Goal: Task Accomplishment & Management: Manage account settings

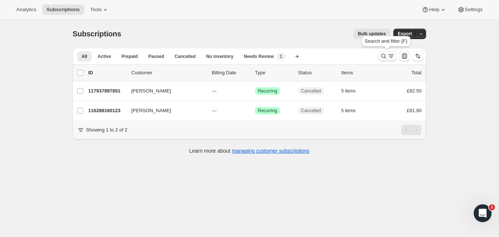
click at [383, 53] on icon "Search and filter results" at bounding box center [383, 55] width 7 height 7
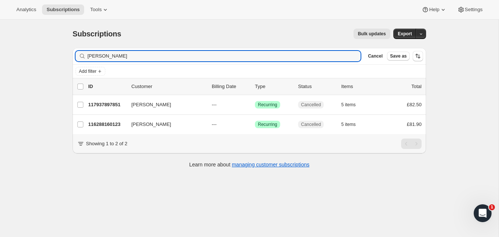
drag, startPoint x: 131, startPoint y: 61, endPoint x: 81, endPoint y: 52, distance: 50.1
click at [81, 53] on div "Leanne Morris Clear" at bounding box center [217, 56] width 285 height 10
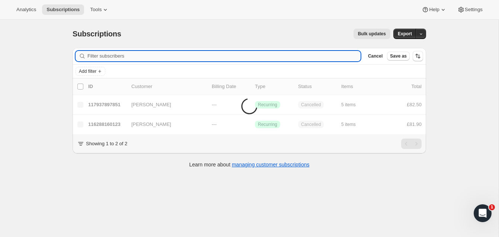
click at [110, 55] on input "Filter subscribers" at bounding box center [223, 56] width 273 height 10
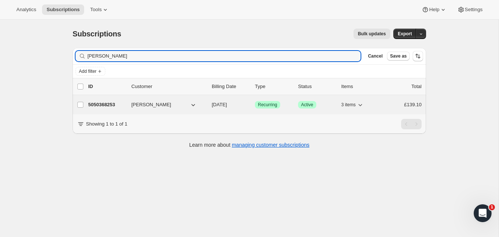
type input "Bonnie Leek"
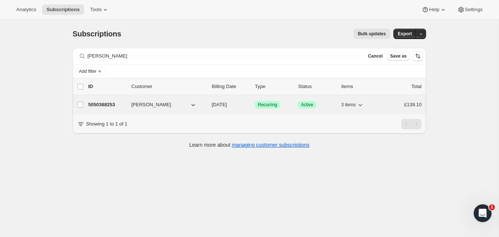
click at [103, 104] on p "5050368253" at bounding box center [106, 104] width 37 height 7
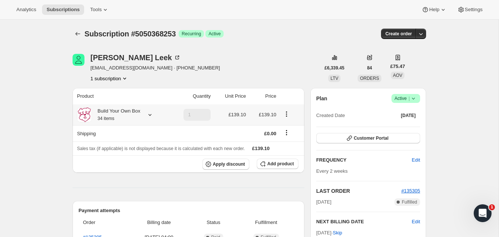
click at [151, 114] on icon at bounding box center [149, 114] width 7 height 7
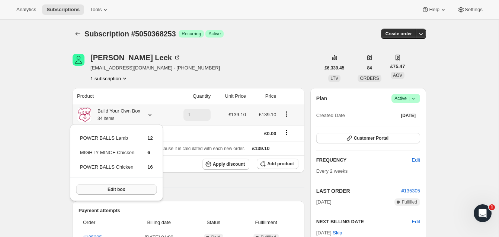
click at [130, 185] on button "Edit box" at bounding box center [116, 189] width 80 height 10
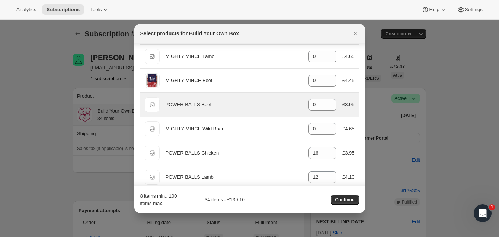
scroll to position [209, 0]
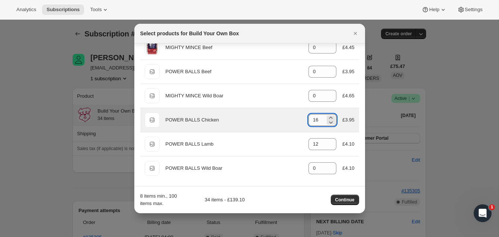
drag, startPoint x: 311, startPoint y: 120, endPoint x: 323, endPoint y: 120, distance: 11.5
click at [323, 120] on input "16" at bounding box center [316, 120] width 17 height 12
click at [323, 120] on input "24" at bounding box center [316, 120] width 17 height 12
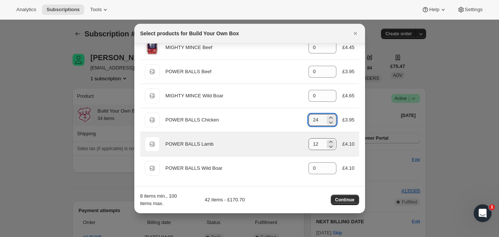
type input "24"
drag, startPoint x: 312, startPoint y: 145, endPoint x: 321, endPoint y: 144, distance: 9.0
click at [321, 144] on input "12" at bounding box center [316, 144] width 17 height 12
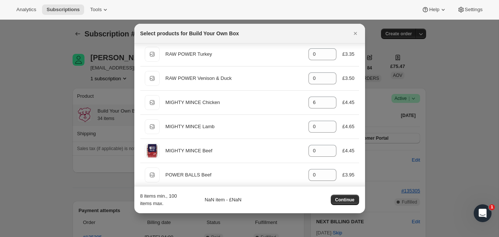
scroll to position [105, 0]
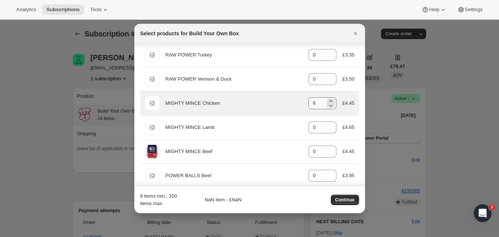
type input "0"
drag, startPoint x: 312, startPoint y: 104, endPoint x: 318, endPoint y: 103, distance: 6.7
click at [318, 103] on input "6" at bounding box center [316, 103] width 17 height 12
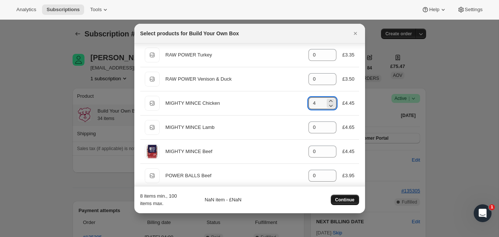
type input "4"
click at [346, 199] on span "Continue" at bounding box center [344, 200] width 19 height 6
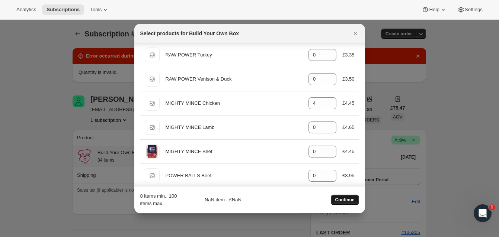
click at [346, 197] on span "Continue" at bounding box center [344, 200] width 19 height 6
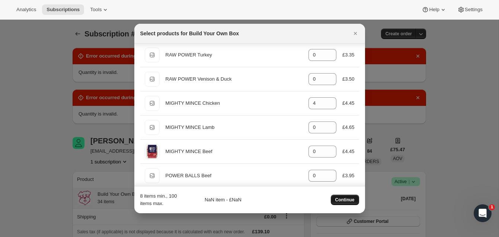
click at [341, 197] on button "Continue" at bounding box center [344, 200] width 28 height 10
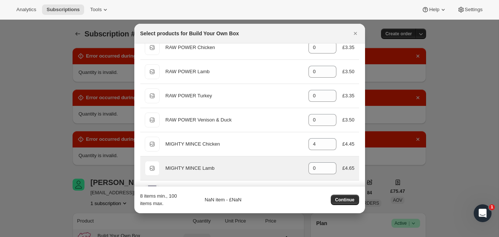
scroll to position [0, 0]
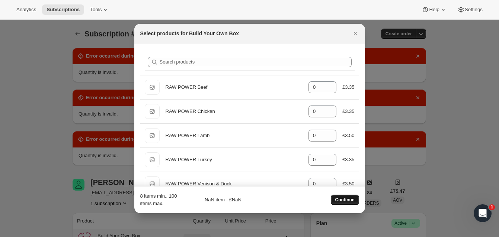
click at [343, 199] on span "Continue" at bounding box center [344, 200] width 19 height 6
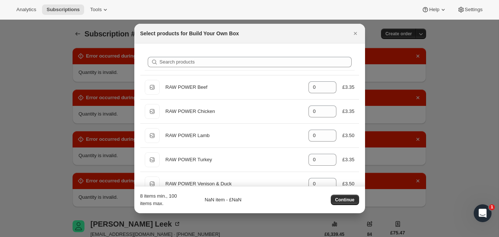
click at [355, 31] on icon "Close" at bounding box center [354, 33] width 7 height 7
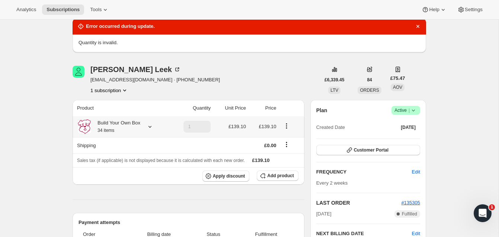
scroll to position [155, 0]
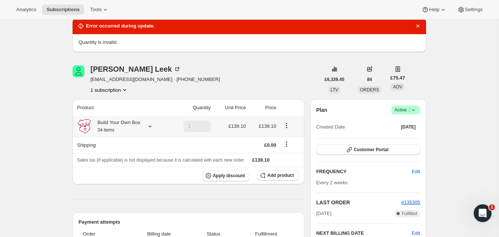
click at [150, 125] on icon at bounding box center [149, 126] width 7 height 7
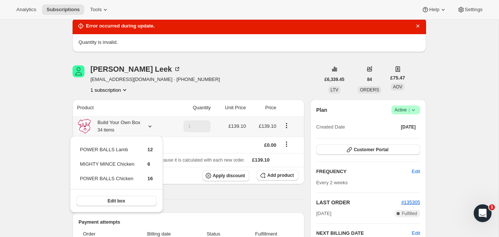
click at [287, 125] on icon "Product actions" at bounding box center [286, 125] width 7 height 7
click at [287, 151] on span "Remove" at bounding box center [287, 153] width 18 height 6
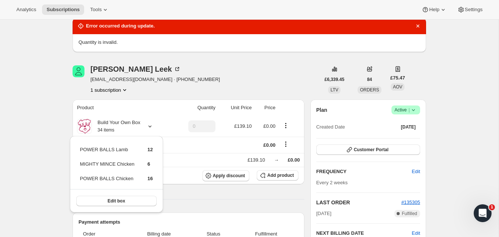
click at [278, 78] on div "Bonnie Leek bonnieleek@hotmail.co.uk · +447368191824 1 subscription" at bounding box center [195, 79] width 247 height 28
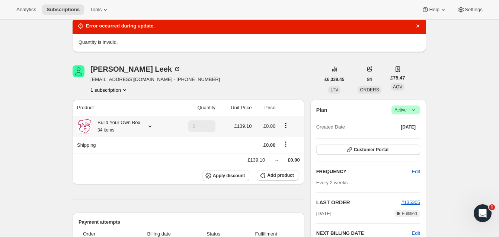
click at [151, 126] on icon at bounding box center [149, 126] width 7 height 7
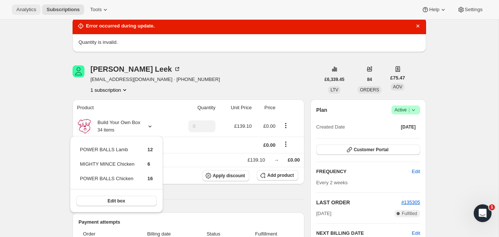
type input "1"
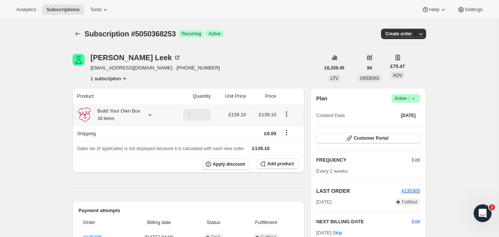
click at [287, 114] on icon "Product actions" at bounding box center [286, 113] width 1 height 1
click at [285, 126] on span "Edit box" at bounding box center [286, 129] width 17 height 6
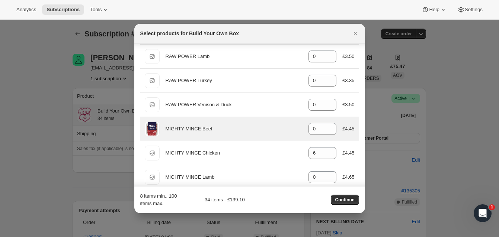
scroll to position [80, 0]
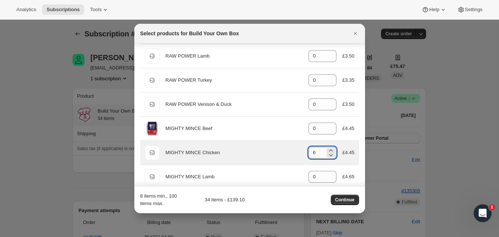
drag, startPoint x: 312, startPoint y: 152, endPoint x: 317, endPoint y: 152, distance: 5.2
click at [317, 152] on input "6" at bounding box center [316, 153] width 17 height 12
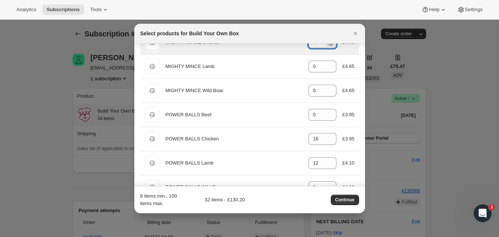
scroll to position [190, 0]
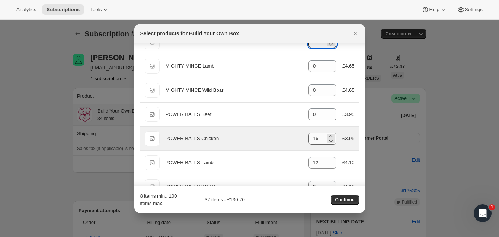
type input "4"
drag, startPoint x: 312, startPoint y: 139, endPoint x: 322, endPoint y: 138, distance: 10.1
click at [322, 138] on input "16" at bounding box center [316, 139] width 17 height 12
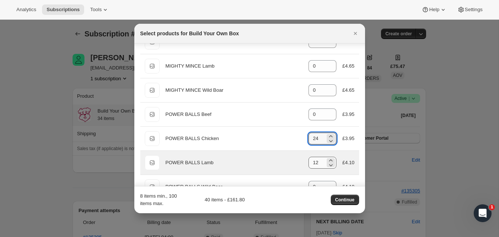
type input "24"
drag, startPoint x: 311, startPoint y: 162, endPoint x: 322, endPoint y: 162, distance: 11.2
click at [322, 162] on input "12" at bounding box center [316, 163] width 17 height 12
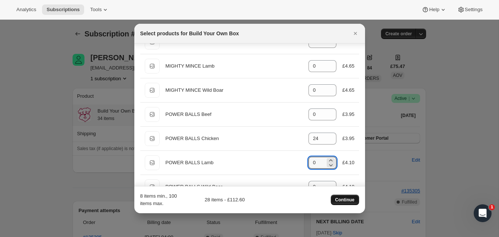
type input "0"
click at [343, 198] on span "Continue" at bounding box center [344, 200] width 19 height 6
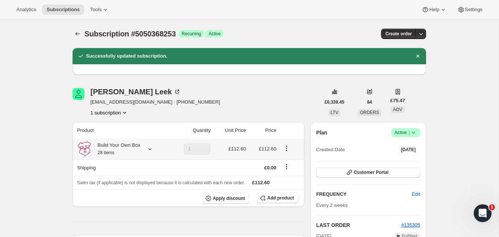
click at [151, 148] on icon at bounding box center [149, 148] width 7 height 7
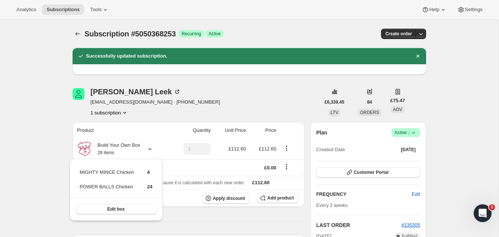
click at [296, 95] on div "Bonnie Leek bonnieleek@hotmail.co.uk · +447368191824 1 subscription" at bounding box center [195, 102] width 247 height 28
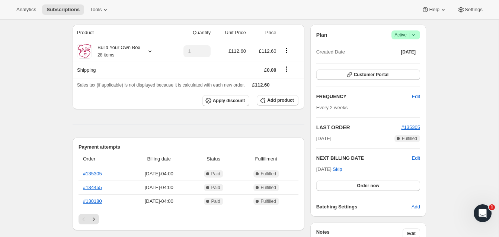
scroll to position [99, 0]
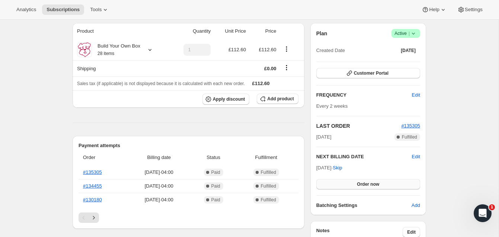
click at [367, 182] on span "Order now" at bounding box center [367, 184] width 22 height 6
click at [367, 182] on span "Click to confirm" at bounding box center [368, 184] width 34 height 6
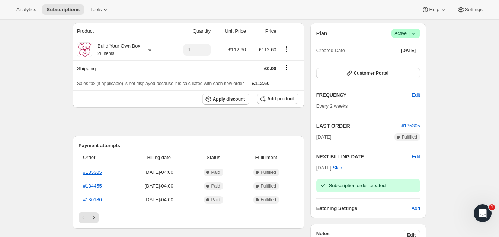
scroll to position [98, 0]
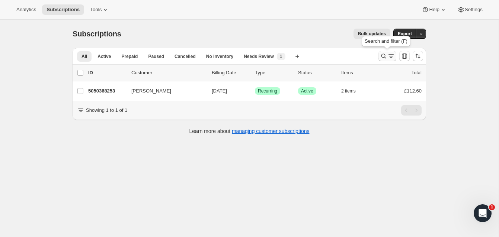
click at [382, 54] on icon "Search and filter results" at bounding box center [383, 55] width 7 height 7
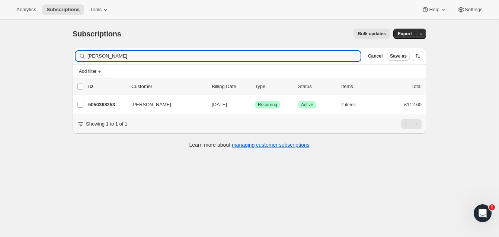
drag, startPoint x: 208, startPoint y: 58, endPoint x: 77, endPoint y: 58, distance: 131.2
click at [77, 58] on div "Bonnie Leek Clear" at bounding box center [217, 56] width 285 height 10
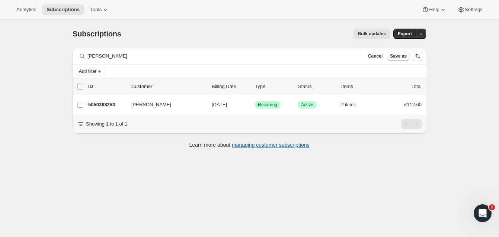
click at [74, 57] on div "Filter subscribers Bonnie Leek Clear Cancel Save as" at bounding box center [248, 56] width 353 height 16
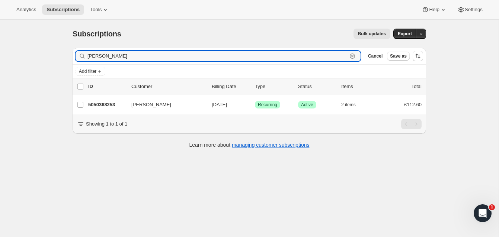
drag, startPoint x: 109, startPoint y: 55, endPoint x: 79, endPoint y: 55, distance: 30.1
click at [79, 55] on div "Bonnie Leek Clear" at bounding box center [217, 56] width 285 height 10
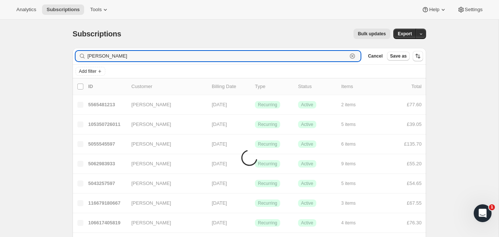
type input "[PERSON_NAME]"
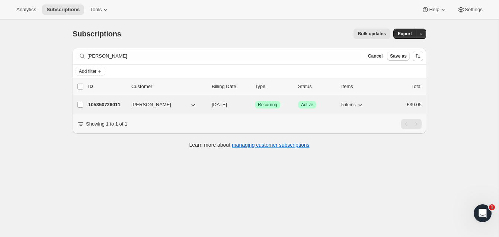
click at [113, 104] on p "105350726011" at bounding box center [106, 104] width 37 height 7
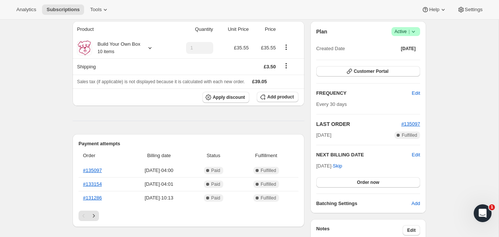
scroll to position [71, 0]
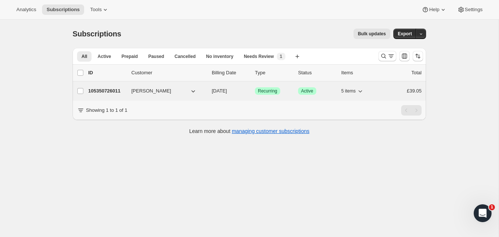
click at [119, 89] on p "105350726011" at bounding box center [106, 90] width 37 height 7
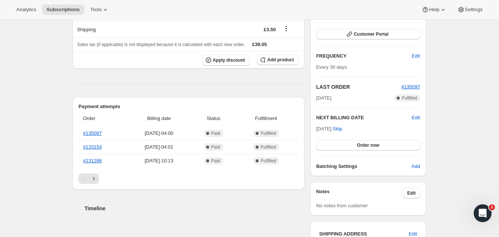
scroll to position [104, 0]
click at [414, 116] on span "Edit" at bounding box center [416, 117] width 8 height 7
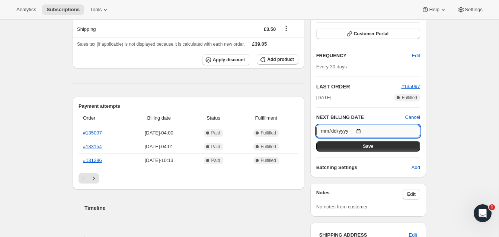
click at [360, 131] on input "2025-09-17" at bounding box center [368, 131] width 104 height 13
type input "2025-09-18"
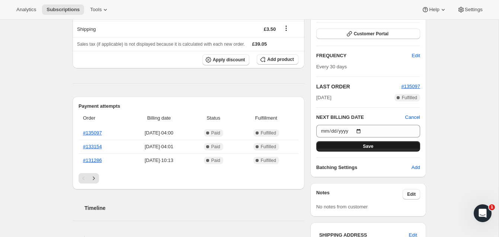
click at [370, 145] on span "Save" at bounding box center [367, 146] width 10 height 6
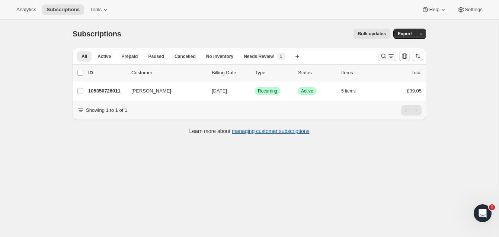
click at [382, 54] on icon "Search and filter results" at bounding box center [383, 55] width 7 height 7
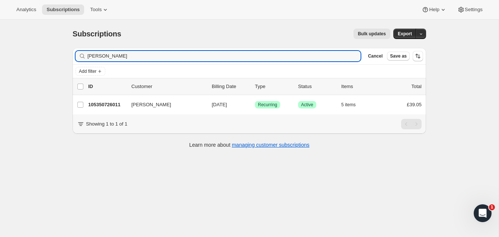
drag, startPoint x: 139, startPoint y: 55, endPoint x: 24, endPoint y: 43, distance: 116.3
click at [24, 43] on div "Subscriptions. This page is ready Subscriptions Bulk updates More actions Bulk …" at bounding box center [249, 138] width 498 height 237
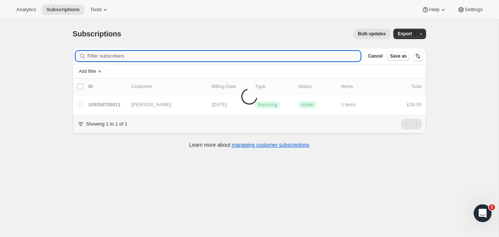
click at [104, 56] on input "Filter subscribers" at bounding box center [223, 56] width 273 height 10
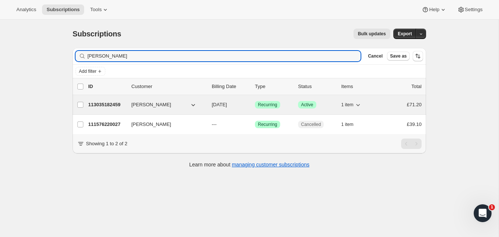
type input "[PERSON_NAME]"
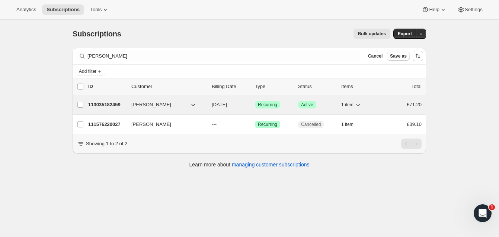
click at [109, 102] on p "113035182459" at bounding box center [106, 104] width 37 height 7
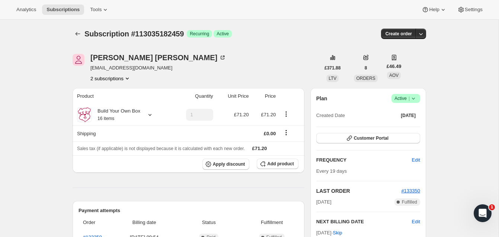
click at [400, 96] on span "Active |" at bounding box center [405, 98] width 23 height 7
click at [397, 125] on span "Cancel subscription" at bounding box center [403, 126] width 42 height 6
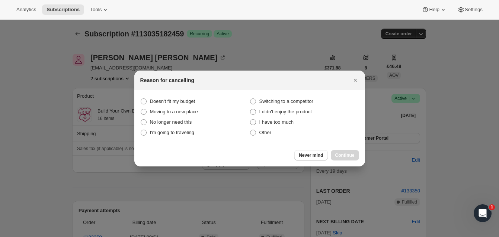
drag, startPoint x: 252, startPoint y: 134, endPoint x: 289, endPoint y: 139, distance: 37.6
click at [254, 134] on span ":r2v:" at bounding box center [253, 133] width 6 height 6
click at [250, 130] on input "Other" at bounding box center [250, 130] width 0 height 0
radio input "true"
click at [345, 154] on span "Continue" at bounding box center [344, 155] width 19 height 6
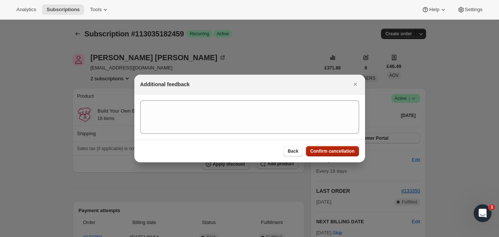
click at [347, 149] on span "Confirm cancellation" at bounding box center [332, 151] width 44 height 6
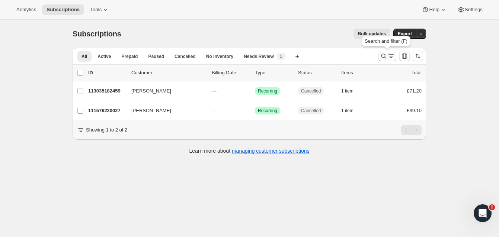
click at [382, 54] on icon "Search and filter results" at bounding box center [383, 55] width 7 height 7
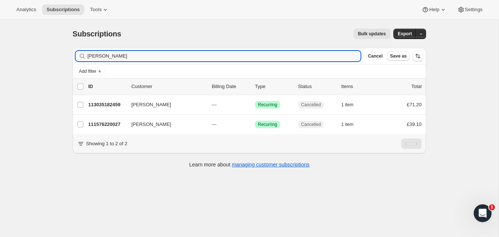
drag, startPoint x: 123, startPoint y: 56, endPoint x: 57, endPoint y: 52, distance: 66.3
click at [57, 52] on div "Subscriptions. This page is ready Subscriptions Bulk updates More actions Bulk …" at bounding box center [249, 138] width 498 height 237
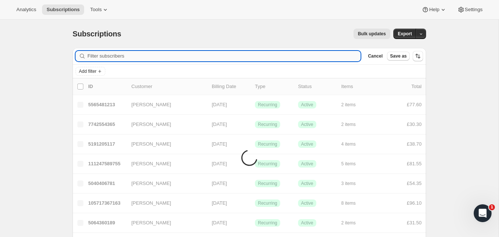
click at [102, 55] on input "Filter subscribers" at bounding box center [223, 56] width 273 height 10
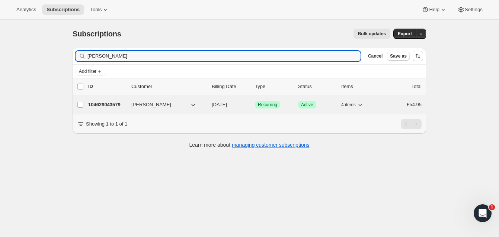
type input "[PERSON_NAME]"
click at [122, 103] on p "104629043579" at bounding box center [106, 104] width 37 height 7
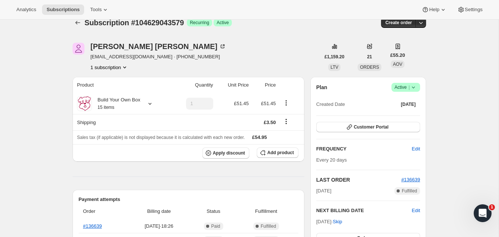
scroll to position [10, 0]
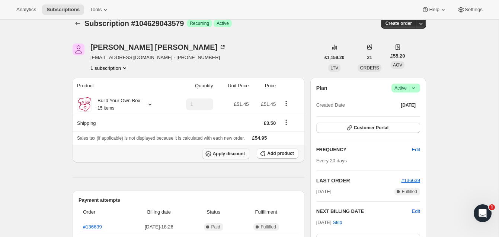
click at [238, 153] on span "Apply discount" at bounding box center [229, 154] width 32 height 6
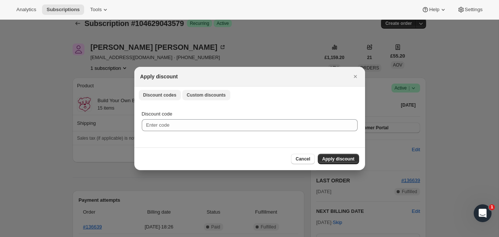
click at [204, 94] on span "Custom discounts" at bounding box center [206, 95] width 39 height 6
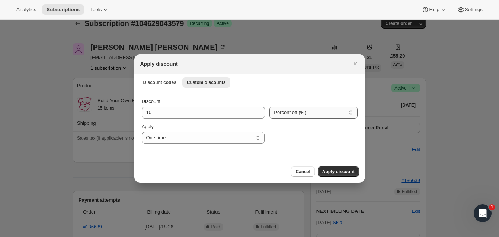
click at [285, 114] on select "Percent off (%) Amount off (£)" at bounding box center [313, 113] width 88 height 12
select select "fixed"
click at [269, 107] on select "Percent off (%) Amount off (£)" at bounding box center [313, 113] width 88 height 12
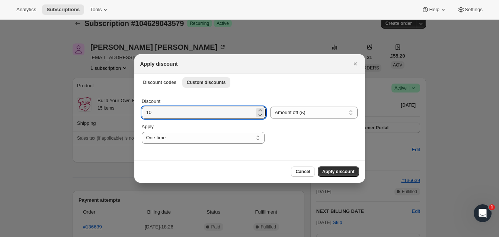
drag, startPoint x: 151, startPoint y: 113, endPoint x: 138, endPoint y: 112, distance: 13.0
click at [138, 112] on div "Discount 10 Percent off (%) Amount off (£) Amount off (£) Apply One time Specif…" at bounding box center [249, 125] width 230 height 70
type input "5.00"
click at [342, 169] on span "Apply discount" at bounding box center [338, 172] width 32 height 6
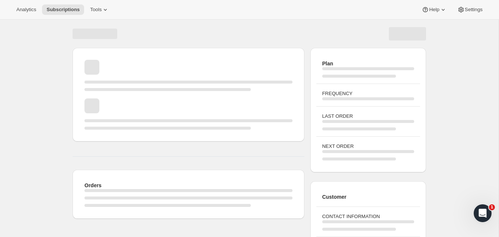
scroll to position [10, 0]
